Goal: Check status: Check status

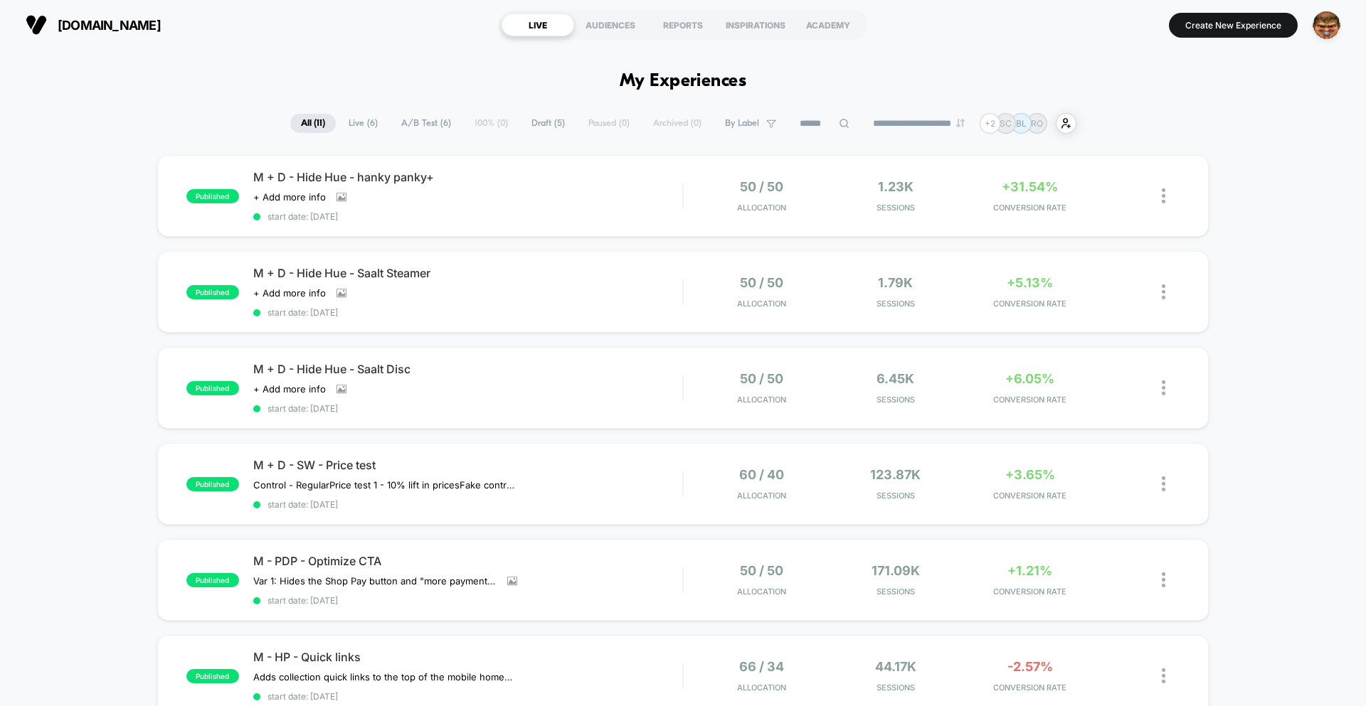
click at [811, 130] on input at bounding box center [824, 123] width 71 height 17
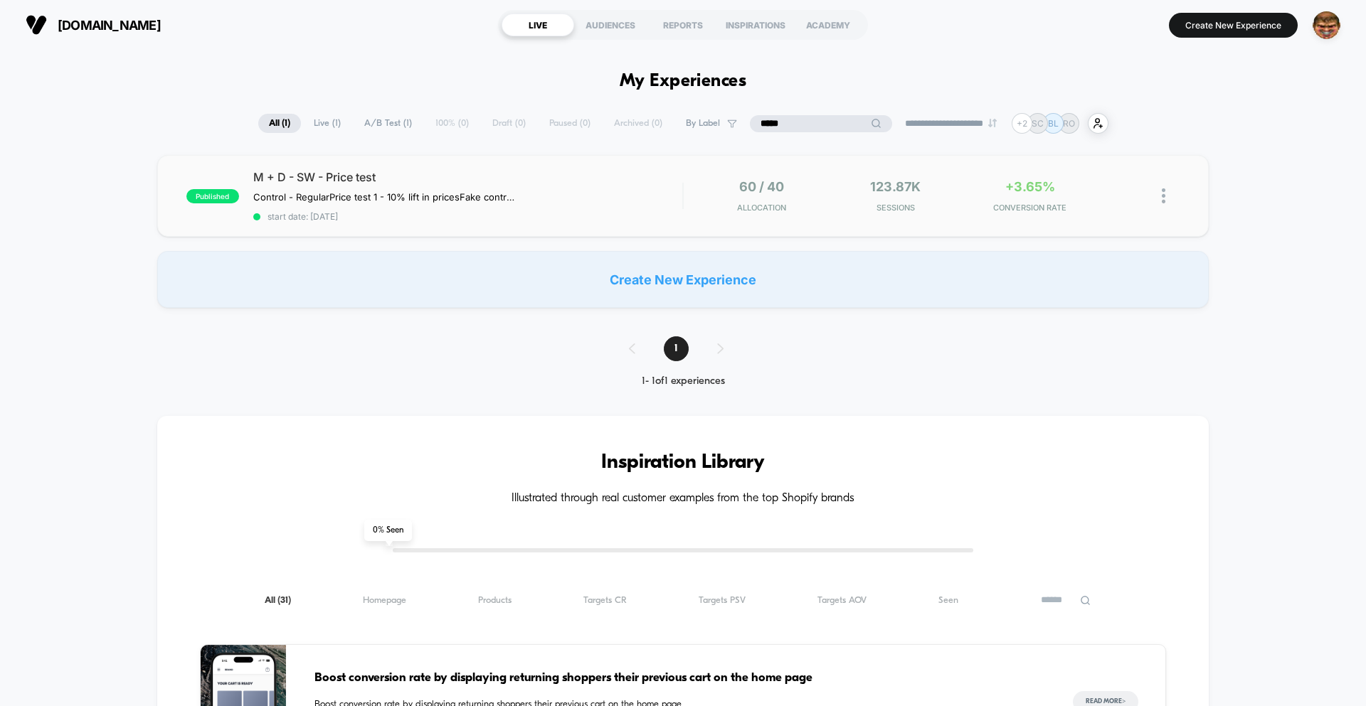
type input "*****"
click at [562, 216] on span "start date: [DATE]" at bounding box center [467, 216] width 429 height 11
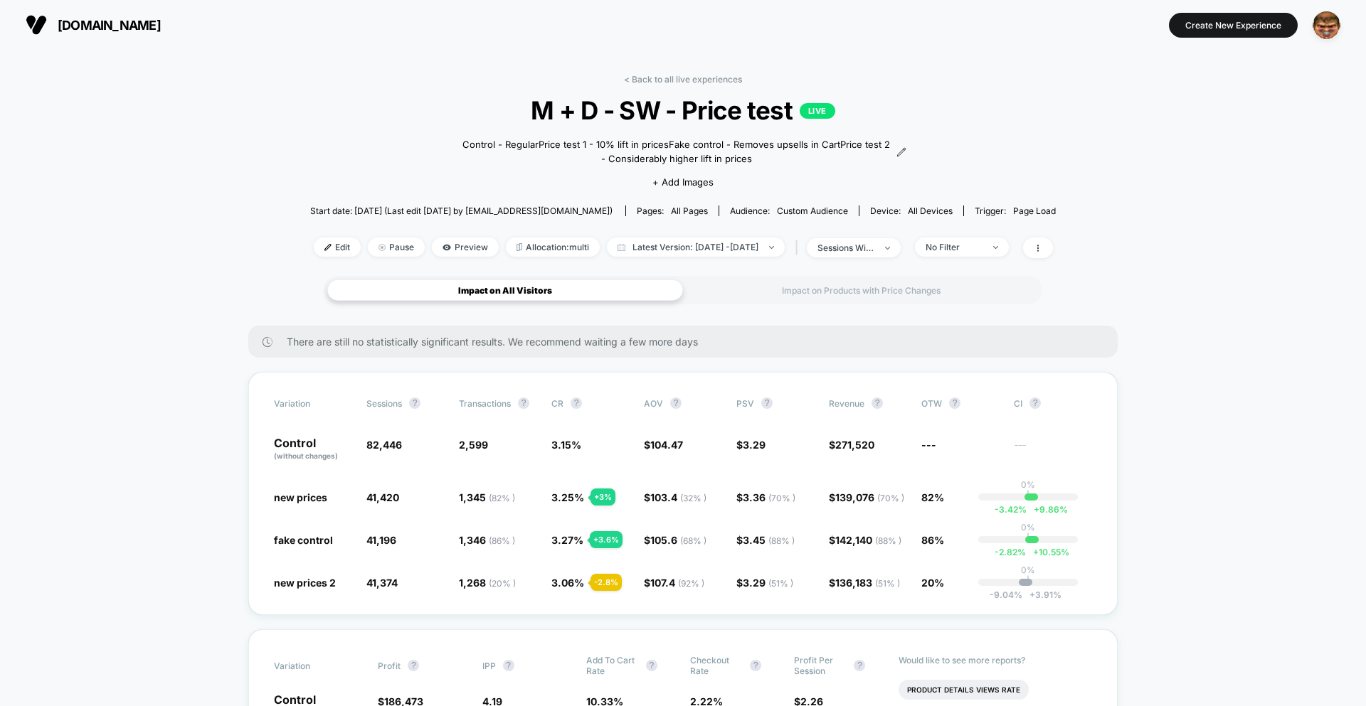
click at [812, 292] on div "Impact on Products with Price Changes" at bounding box center [861, 290] width 356 height 21
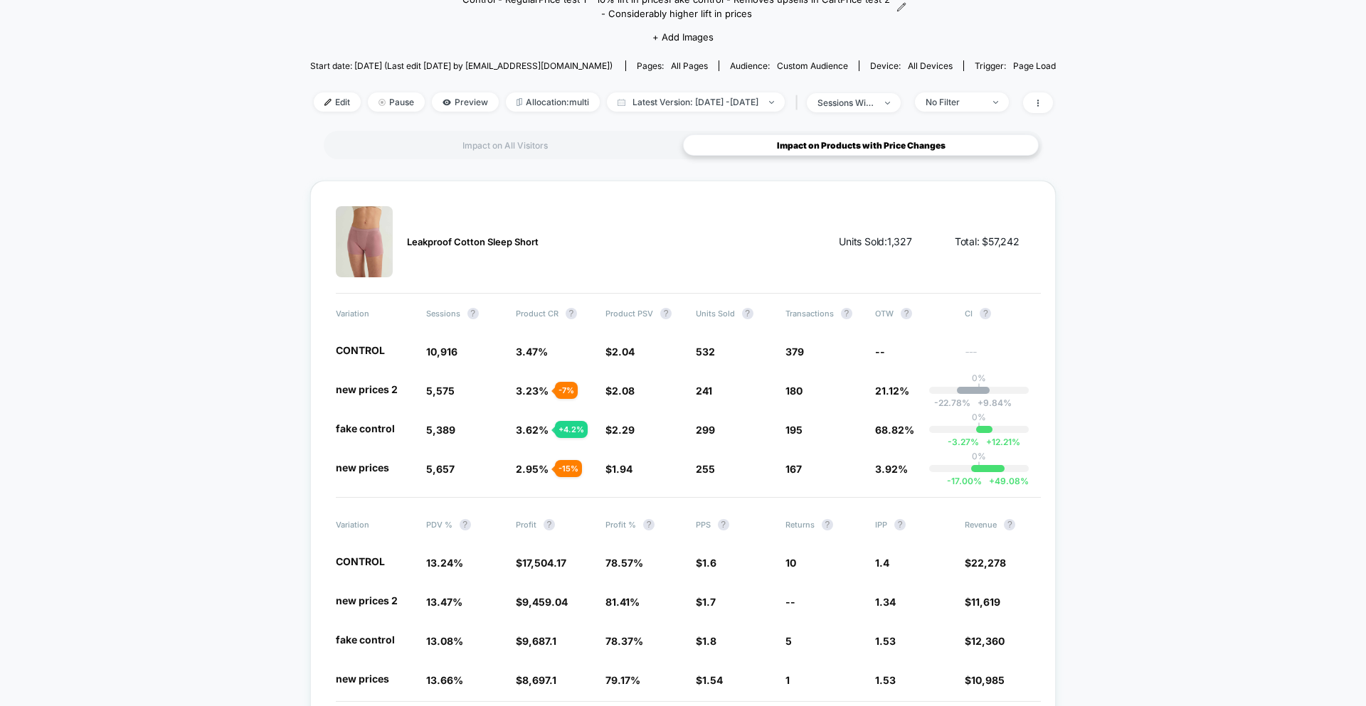
scroll to position [154, 0]
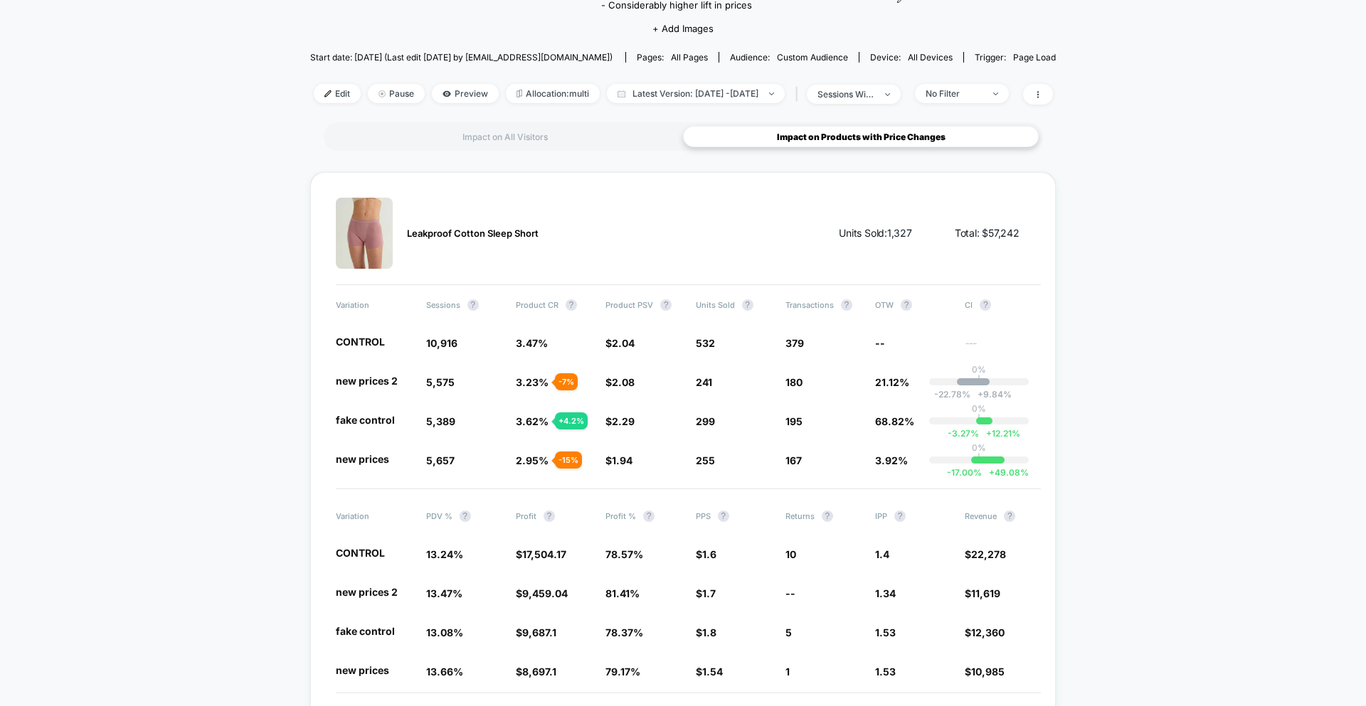
click at [605, 145] on div "Impact on All Visitors" at bounding box center [505, 136] width 356 height 21
